Goal: Navigation & Orientation: Find specific page/section

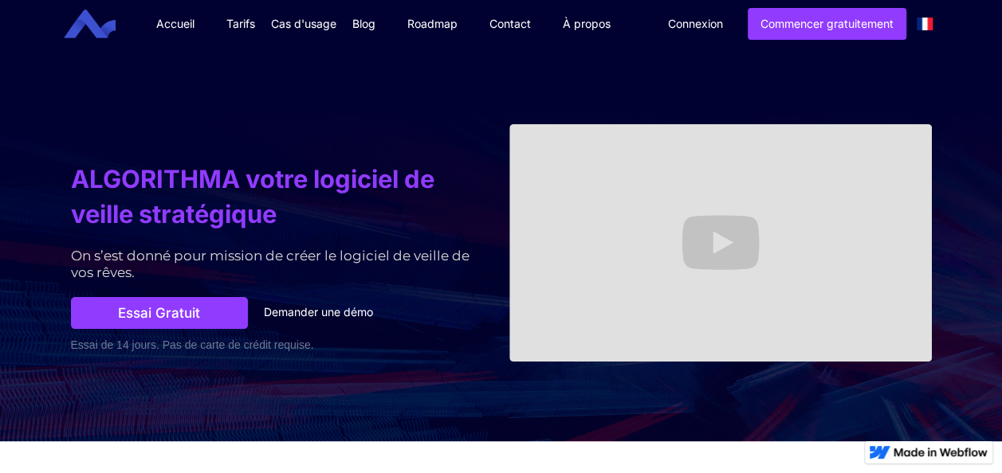
scroll to position [4, 0]
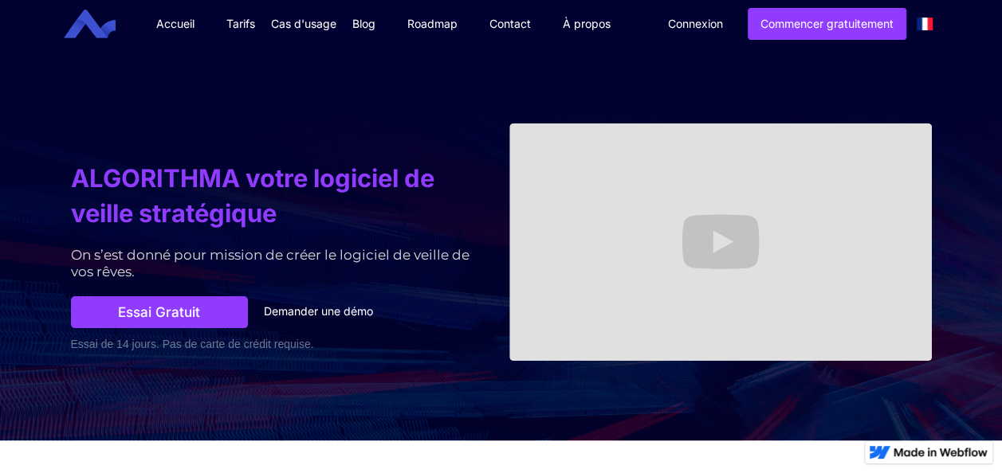
click at [277, 25] on div "Cas d'usage" at bounding box center [303, 24] width 65 height 16
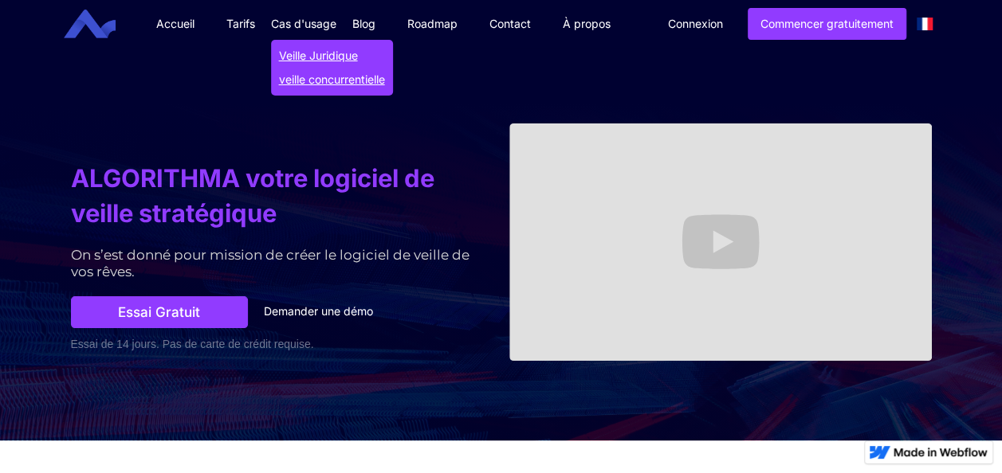
click at [308, 73] on link "veille concurrentielle" at bounding box center [332, 80] width 106 height 16
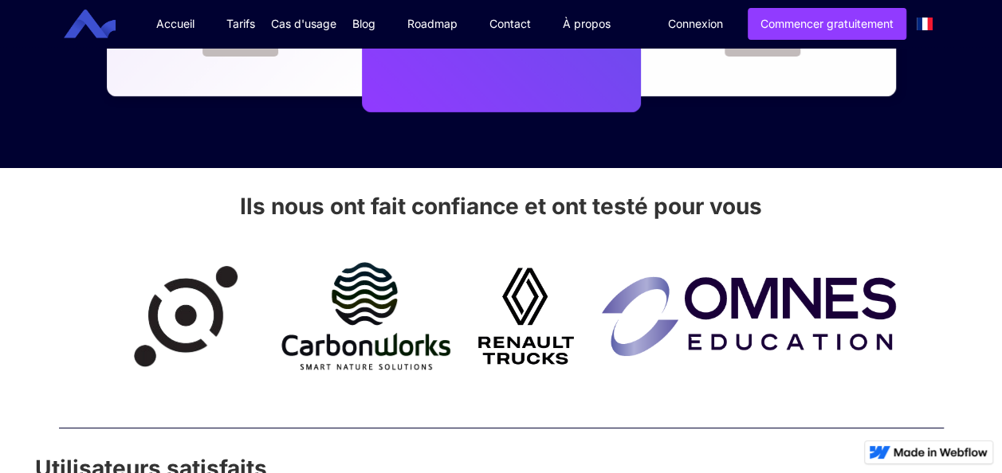
scroll to position [2856, 0]
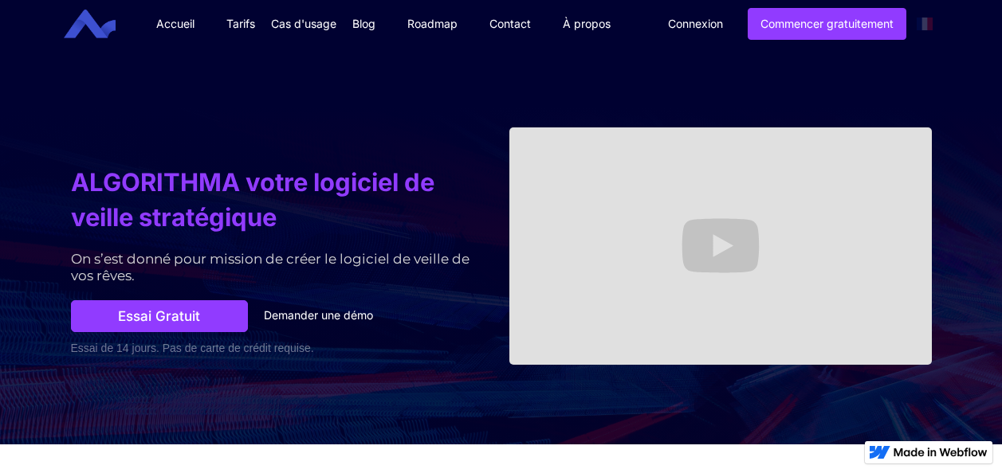
scroll to position [4, 0]
